Goal: Information Seeking & Learning: Learn about a topic

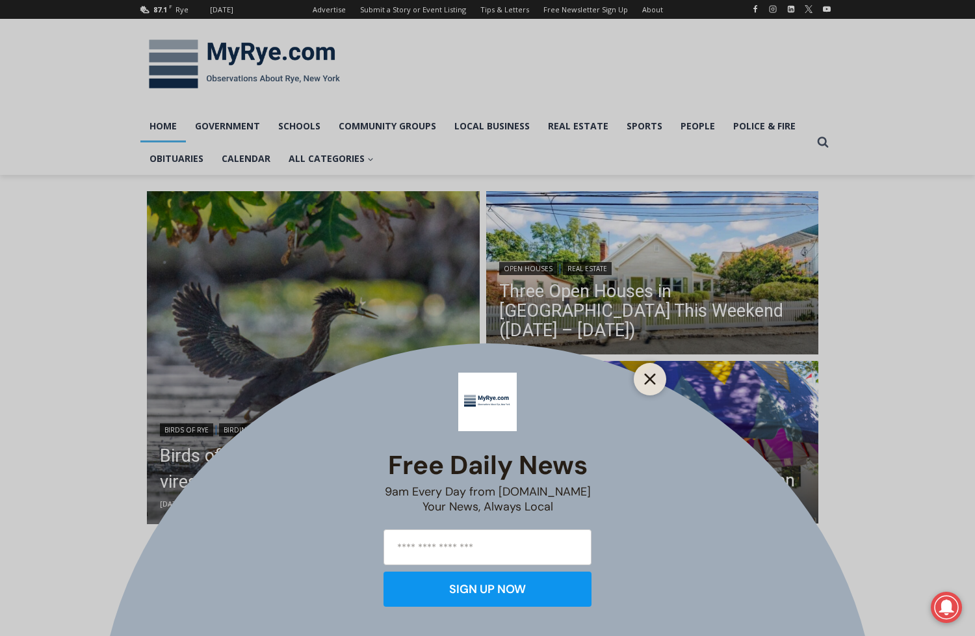
click at [645, 381] on icon "Close" at bounding box center [650, 379] width 12 height 12
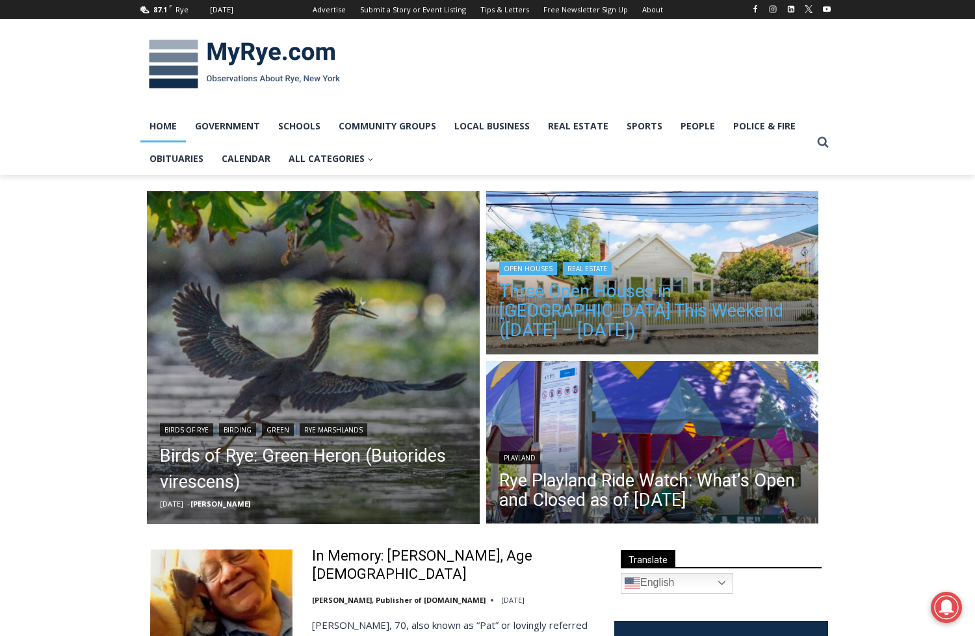
click at [641, 303] on link "Three Open Houses in [GEOGRAPHIC_DATA] This Weekend ([DATE] – [DATE])" at bounding box center [652, 310] width 307 height 58
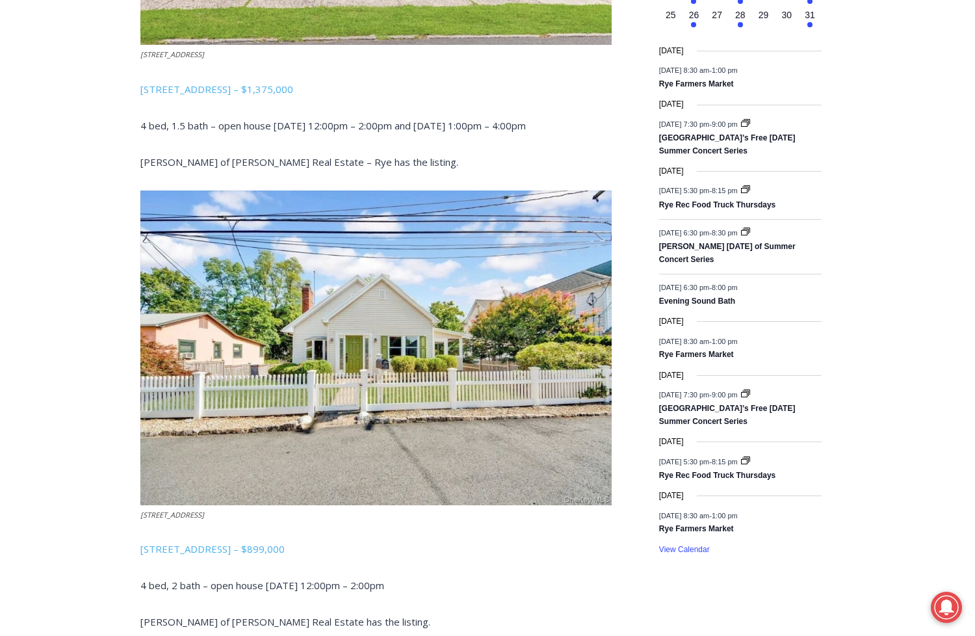
scroll to position [788, 0]
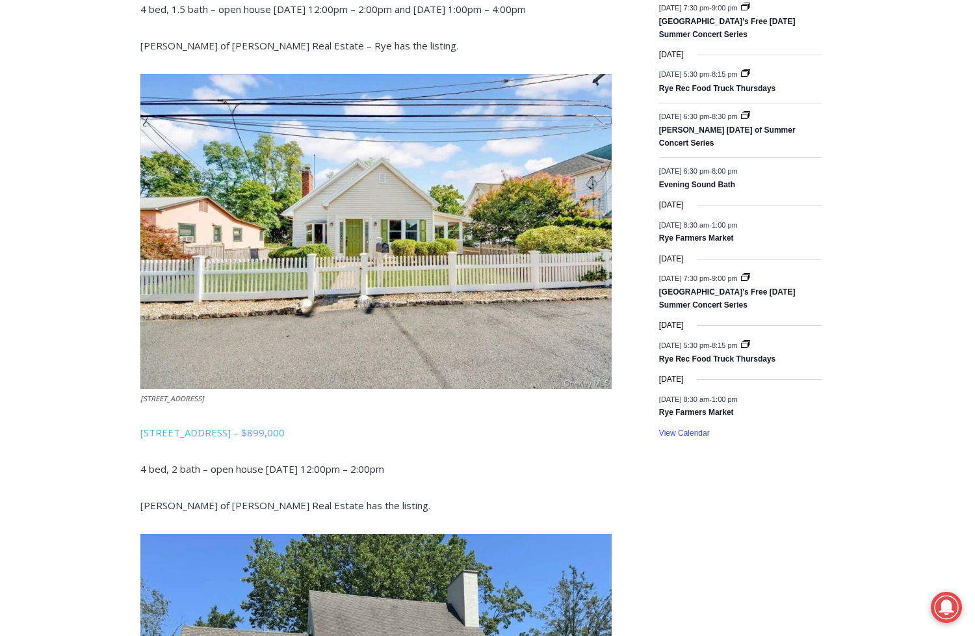
click at [281, 424] on p "[STREET_ADDRESS] – $899,000" at bounding box center [375, 432] width 471 height 16
click at [277, 426] on span "[STREET_ADDRESS] – $899,000" at bounding box center [212, 432] width 144 height 13
